Goal: Task Accomplishment & Management: Use online tool/utility

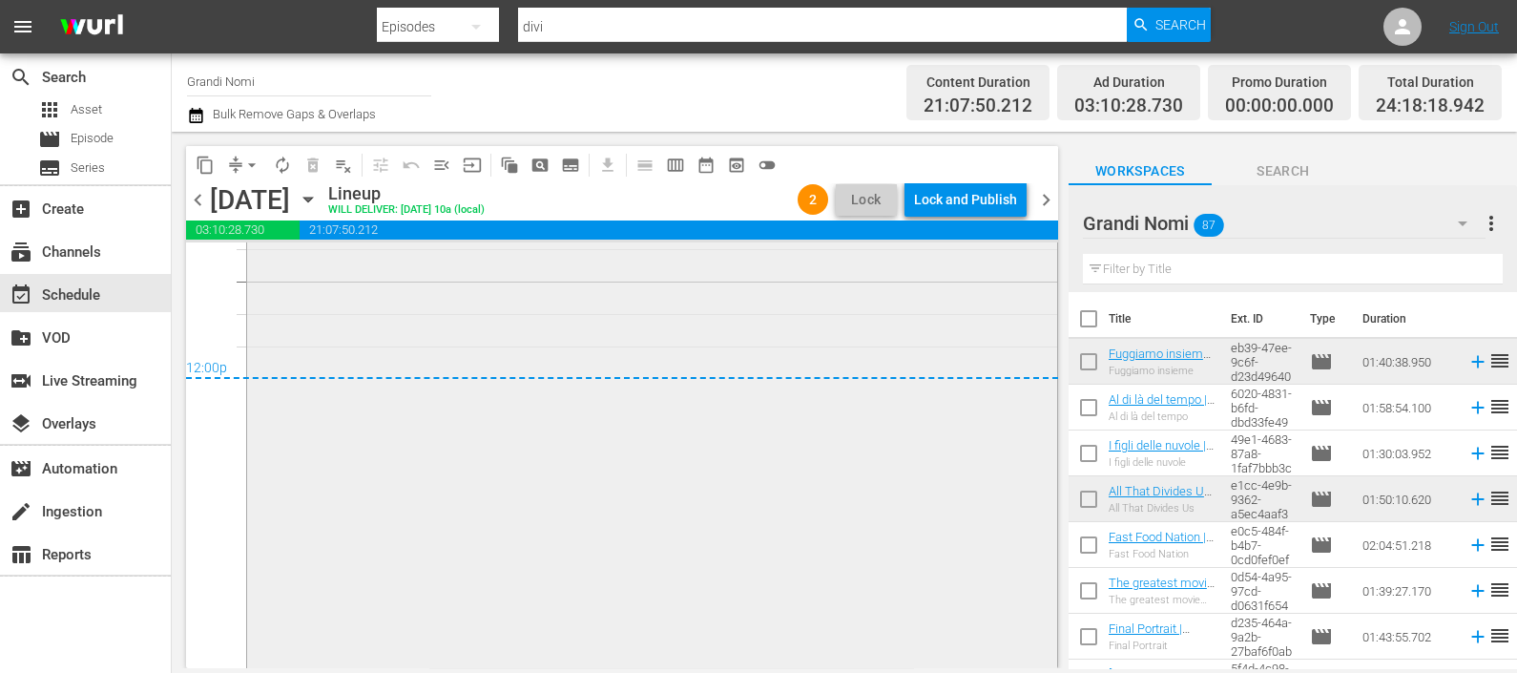
scroll to position [8913, 0]
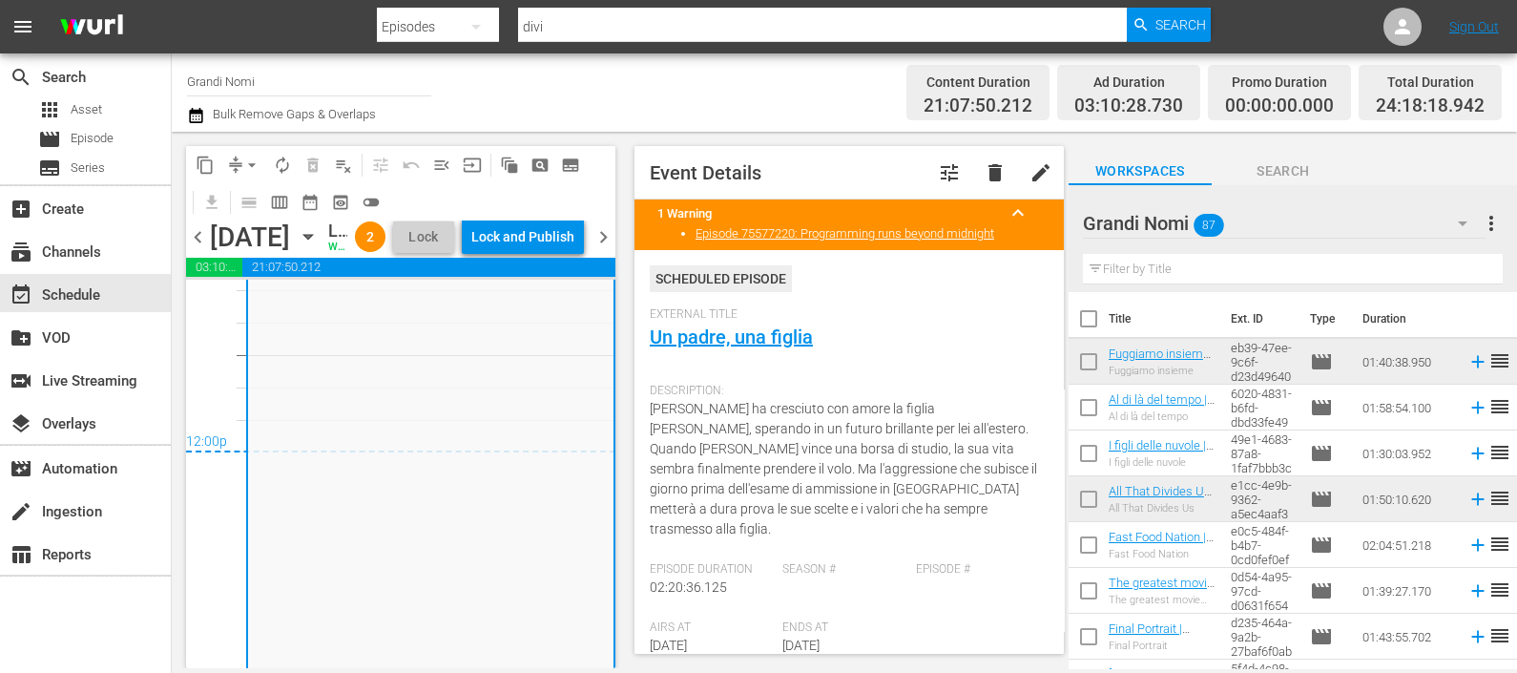
scroll to position [8773, 0]
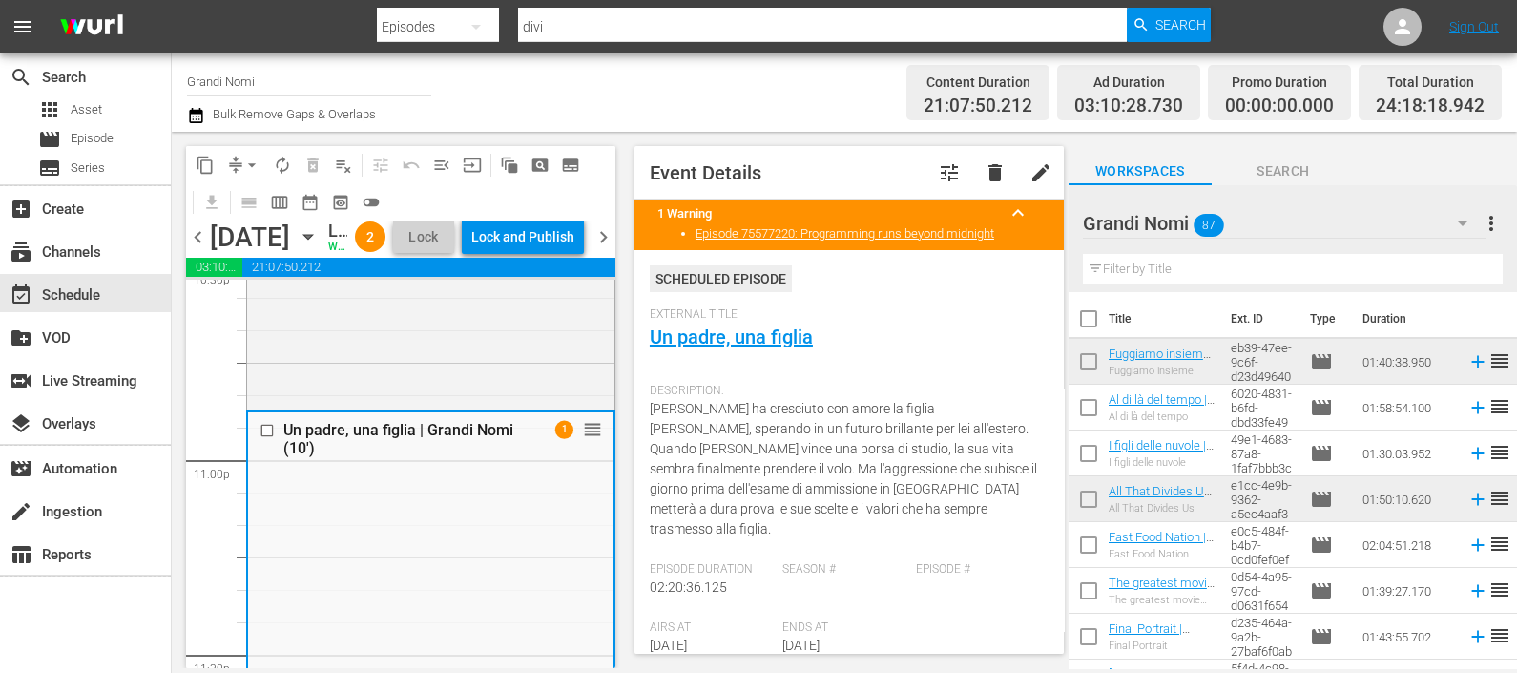
click at [205, 106] on button "button" at bounding box center [198, 115] width 23 height 23
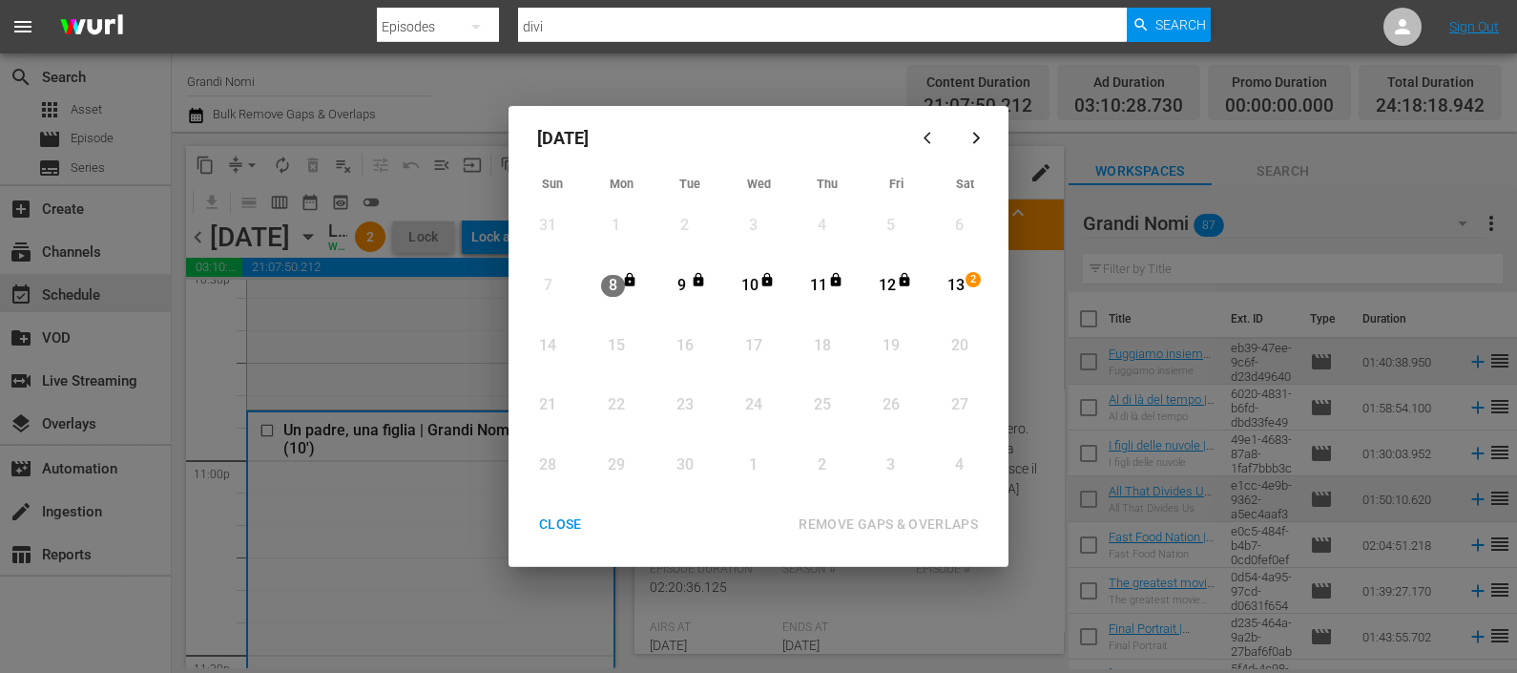
drag, startPoint x: 962, startPoint y: 282, endPoint x: 915, endPoint y: 428, distance: 153.3
click at [960, 283] on div "13" at bounding box center [957, 286] width 24 height 22
click at [868, 515] on div "REMOVE GAPS & OVERLAPS" at bounding box center [888, 524] width 210 height 24
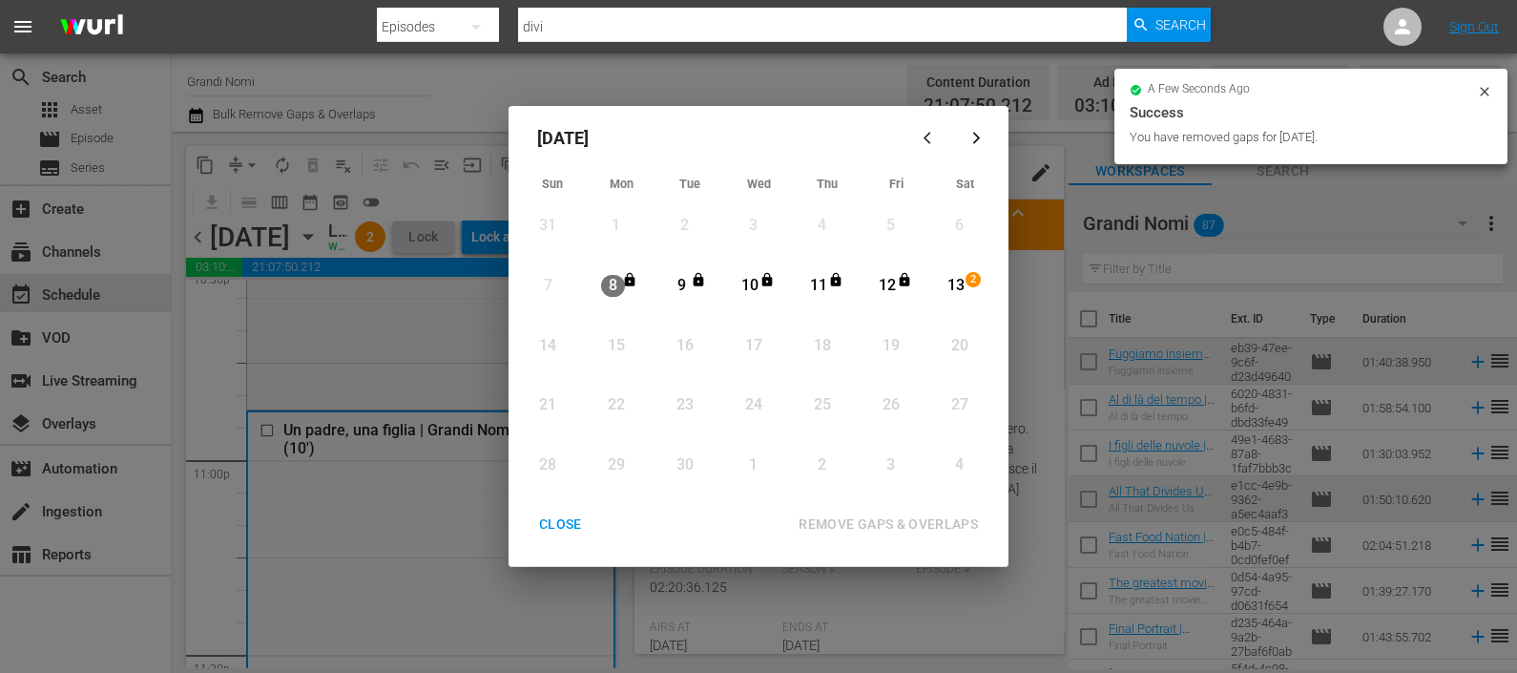
click at [579, 510] on button "CLOSE" at bounding box center [560, 524] width 89 height 35
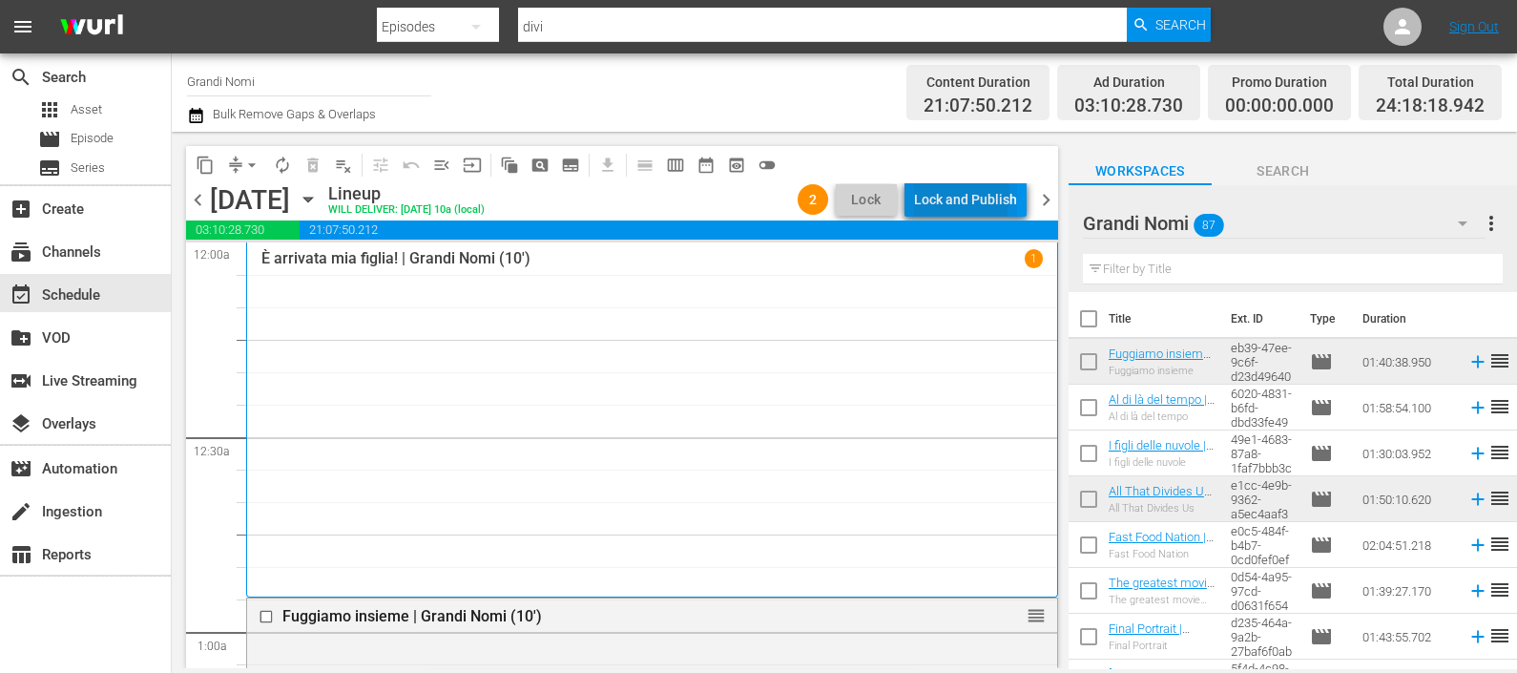
click at [926, 194] on div "Lock and Publish" at bounding box center [965, 199] width 103 height 34
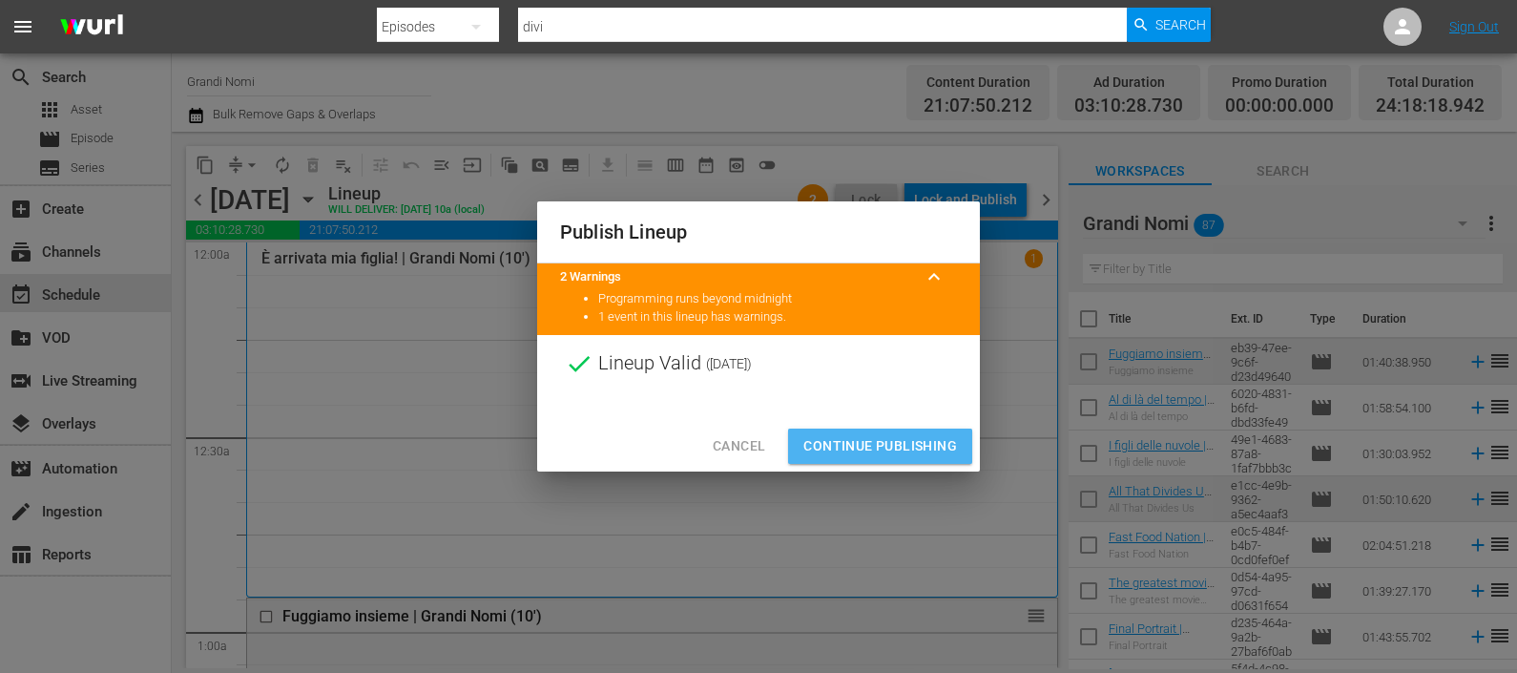
click at [844, 450] on span "Continue Publishing" at bounding box center [880, 446] width 154 height 24
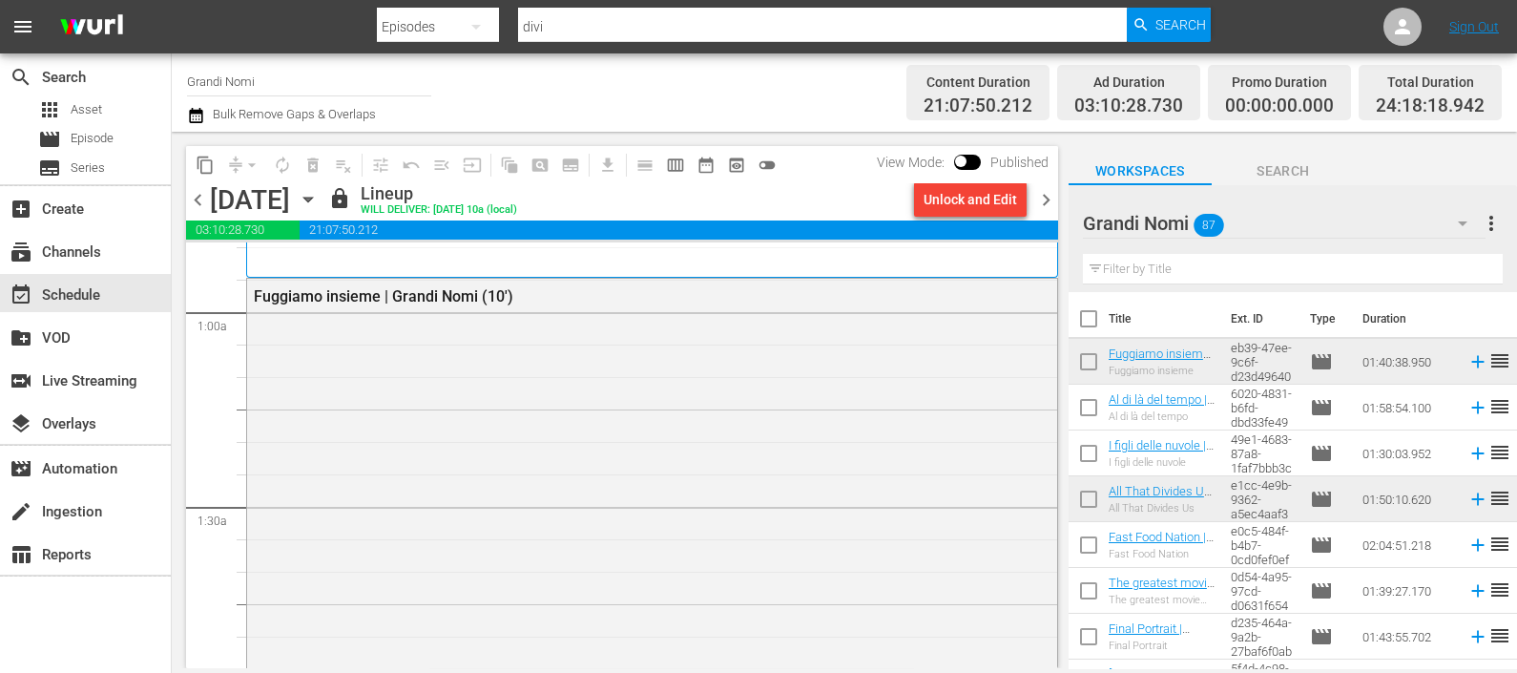
scroll to position [118, 0]
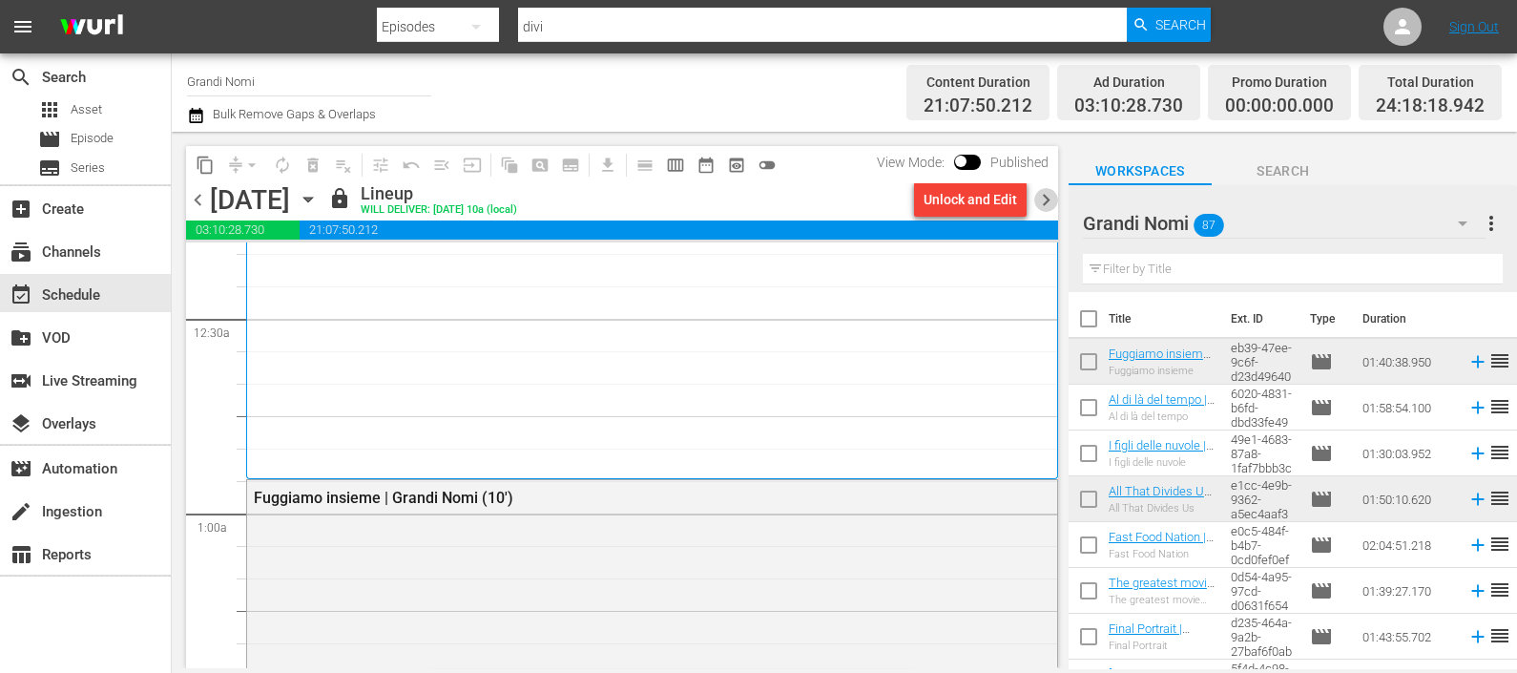
drag, startPoint x: 1044, startPoint y: 204, endPoint x: 980, endPoint y: 35, distance: 180.6
click at [1044, 205] on span "chevron_right" at bounding box center [1046, 200] width 24 height 24
